Goal: Find specific page/section: Find specific page/section

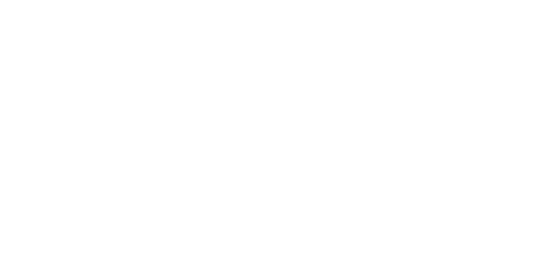
scroll to position [23, 0]
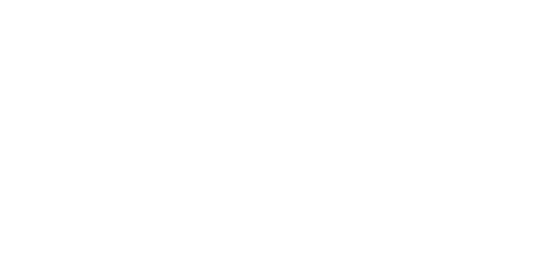
type input "s"
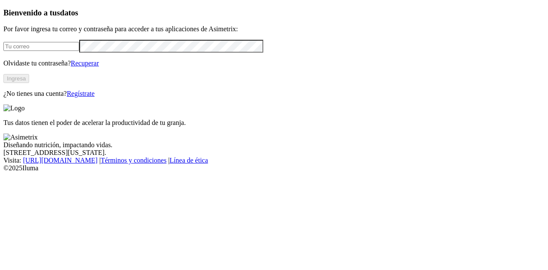
type input "practicante.asimetrix@premexcorp.com"
click at [29, 83] on button "Ingresa" at bounding box center [16, 78] width 26 height 9
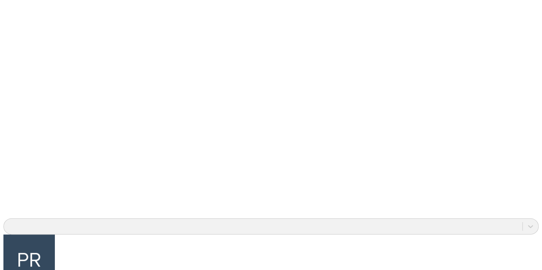
scroll to position [603, 0]
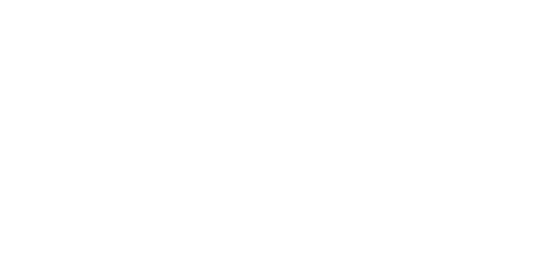
scroll to position [54, 0]
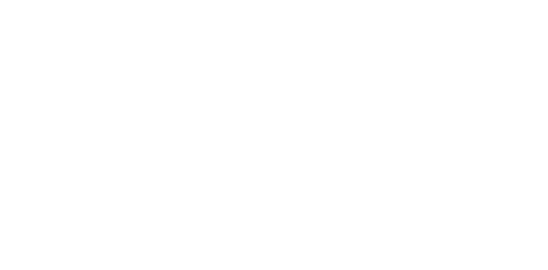
type input "c"
